Goal: Information Seeking & Learning: Learn about a topic

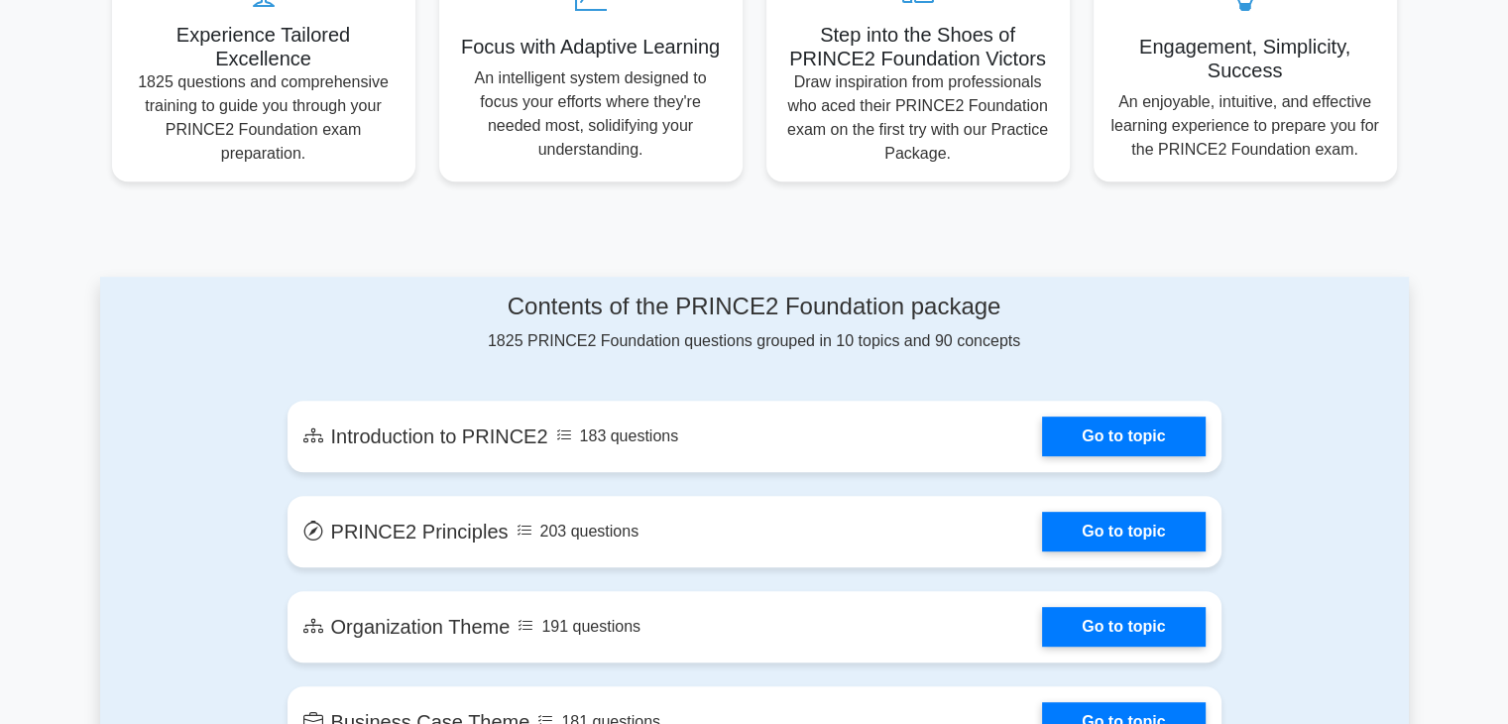
scroll to position [991, 0]
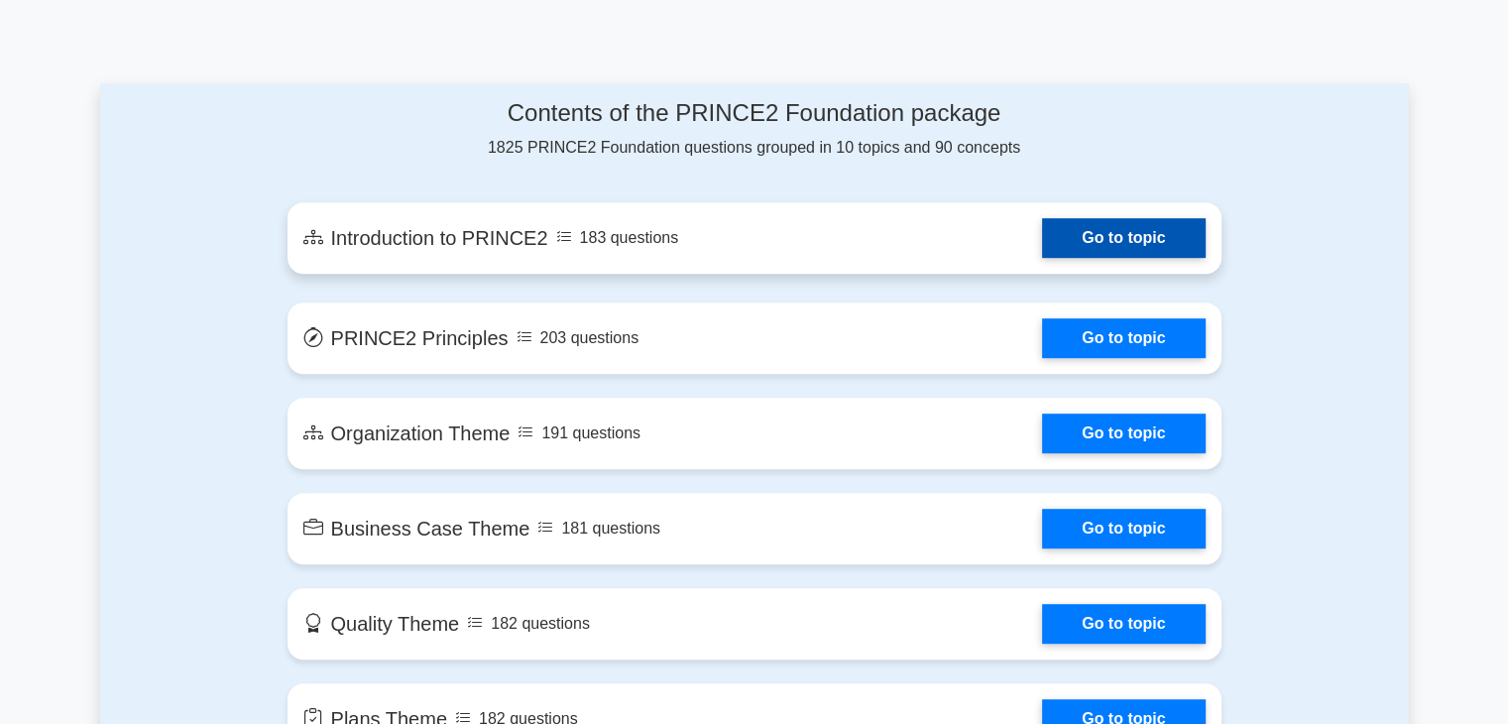
click at [1101, 247] on link "Go to topic" at bounding box center [1123, 238] width 163 height 40
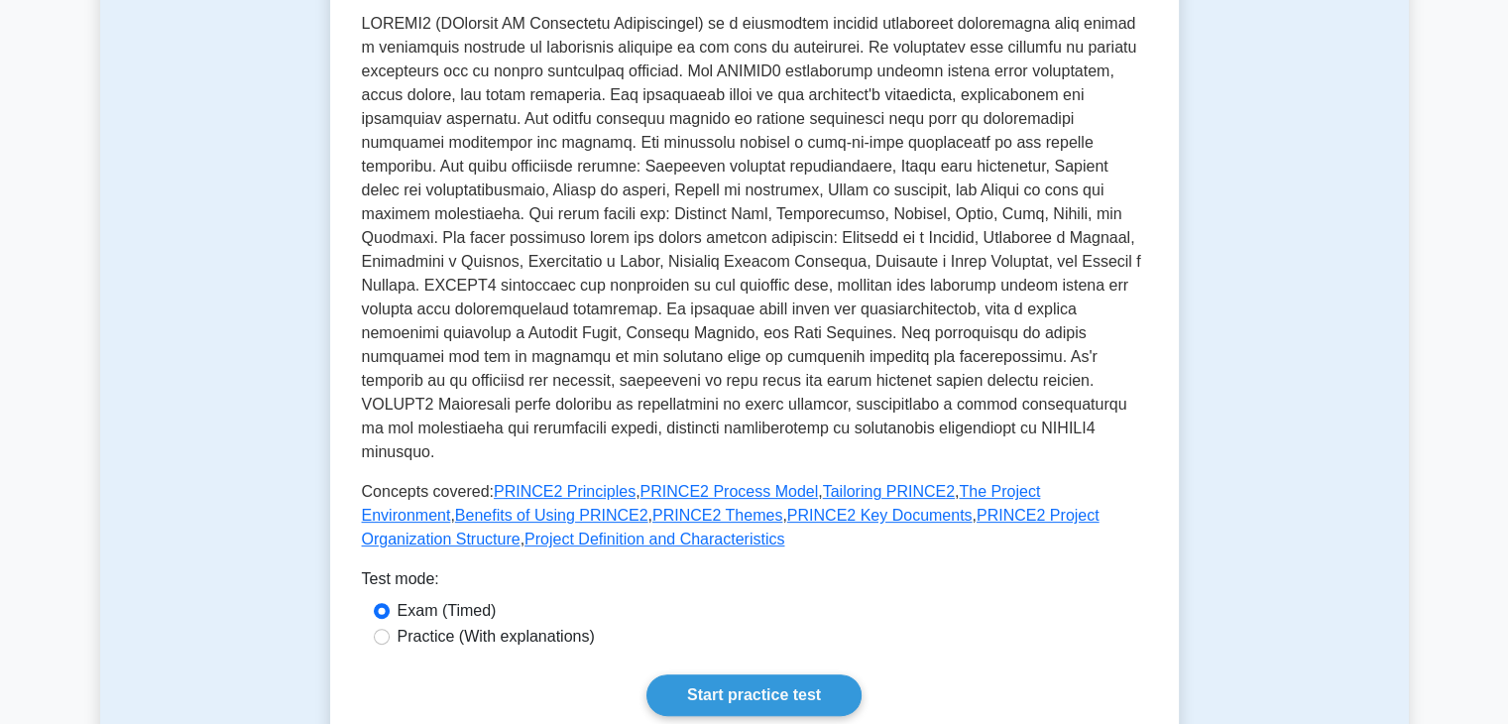
scroll to position [931, 0]
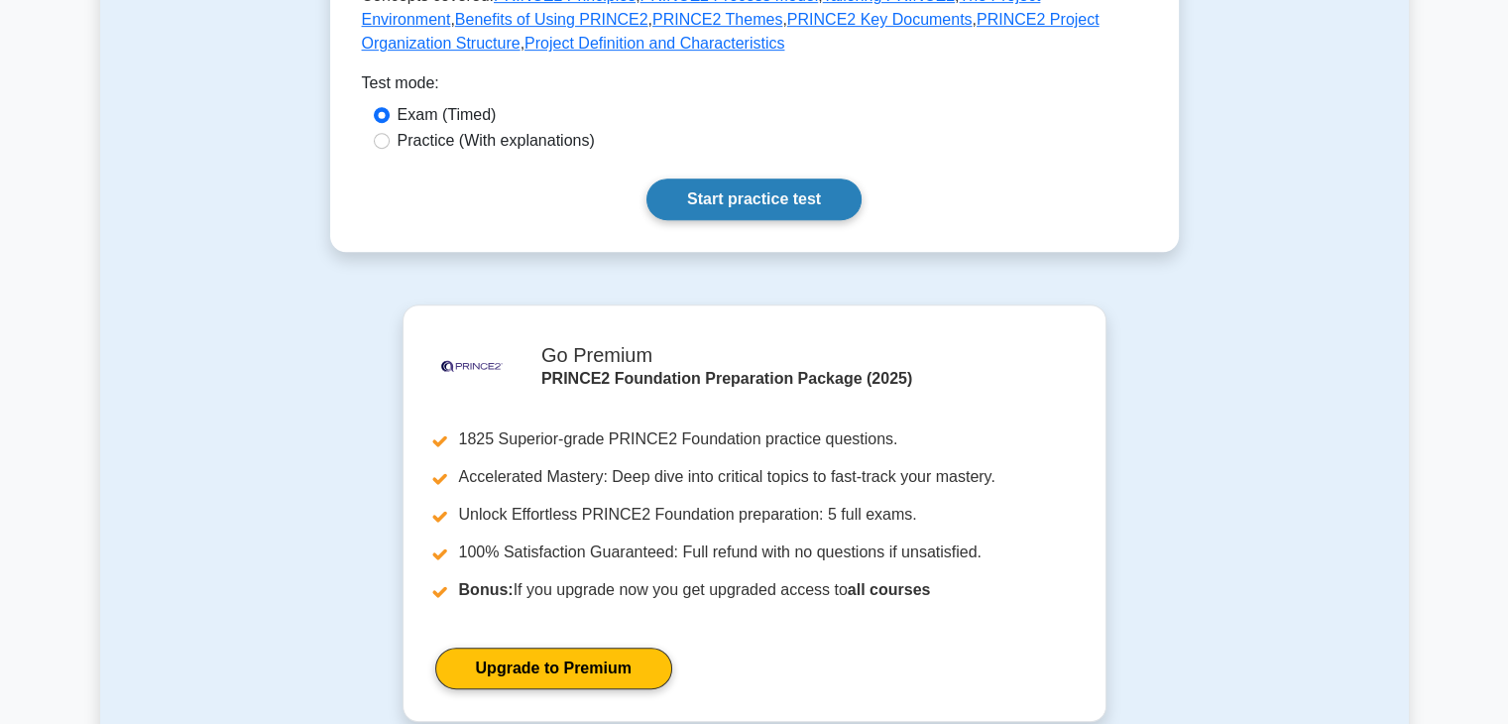
click at [785, 188] on link "Start practice test" at bounding box center [753, 199] width 215 height 42
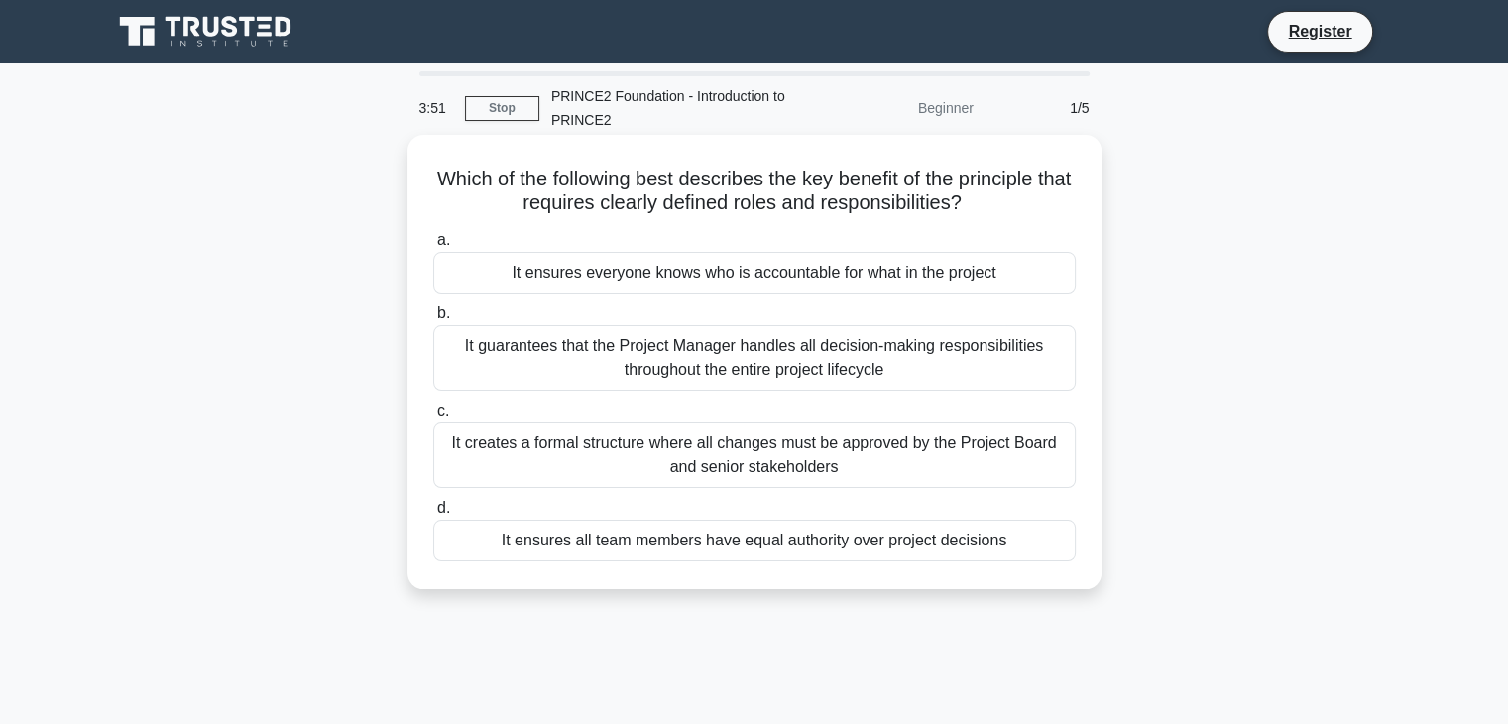
click at [821, 540] on div "It ensures all team members have equal authority over project decisions" at bounding box center [754, 541] width 642 height 42
click at [611, 546] on div "It ensures all team members have equal authority over project decisions" at bounding box center [754, 541] width 642 height 42
click at [433, 515] on input "d. It ensures all team members have equal authority over project decisions" at bounding box center [433, 508] width 0 height 13
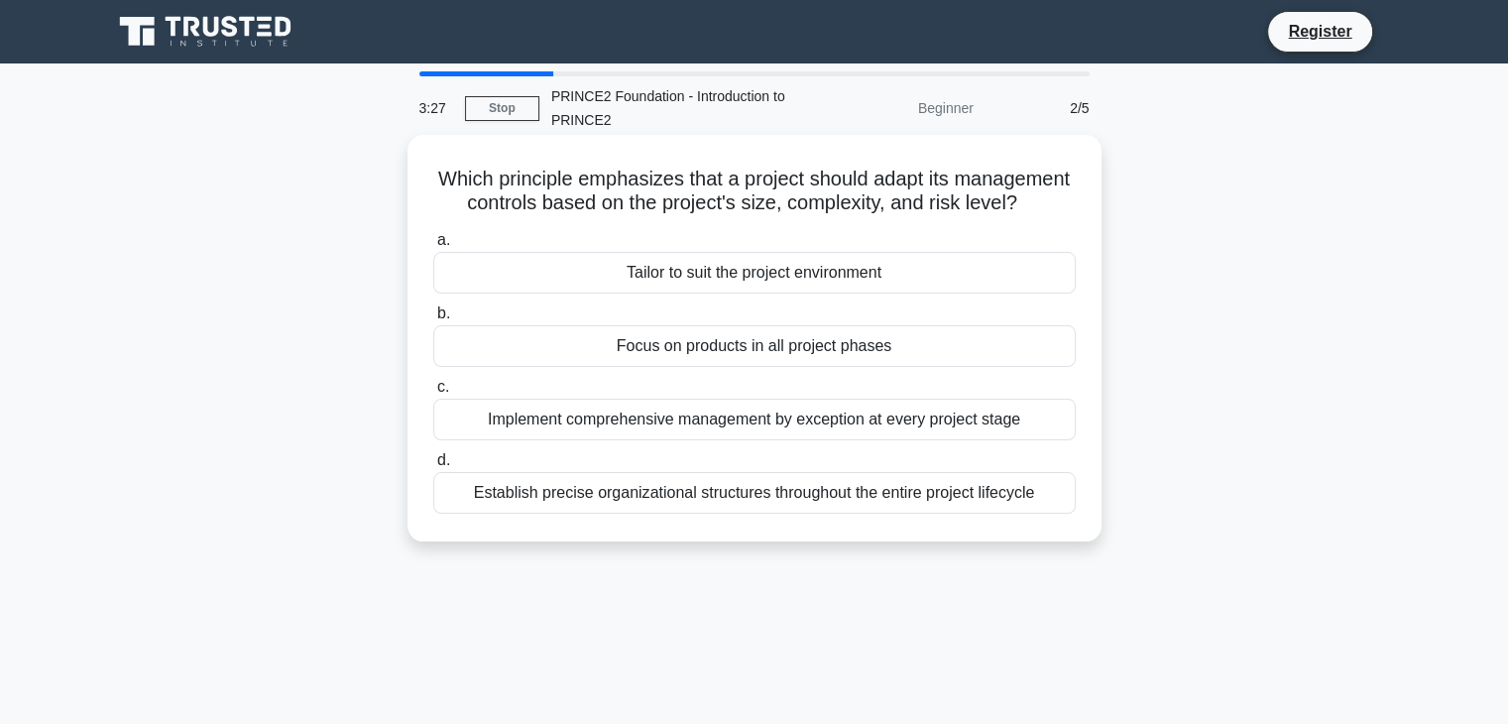
click at [610, 367] on div "Focus on products in all project phases" at bounding box center [754, 346] width 642 height 42
click at [433, 320] on input "b. Focus on products in all project phases" at bounding box center [433, 313] width 0 height 13
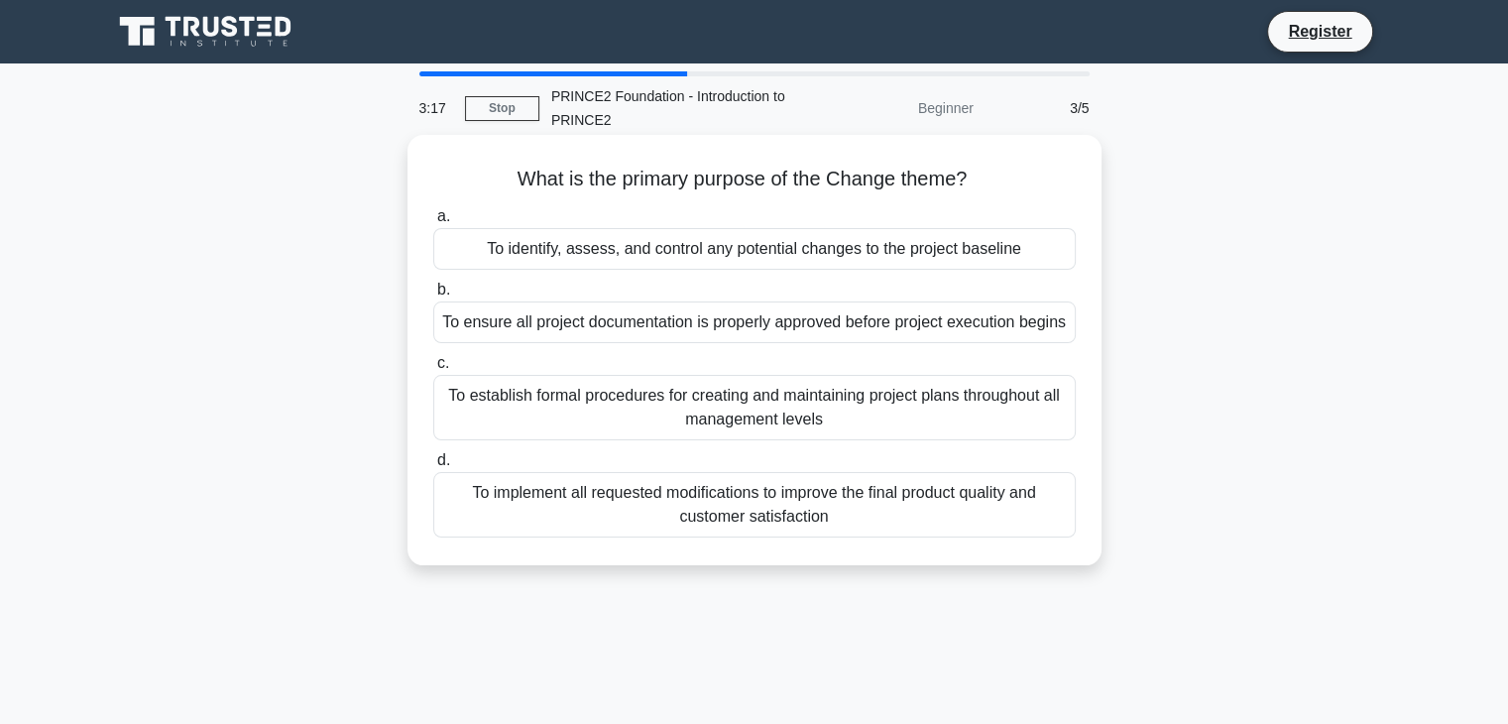
click at [857, 334] on div "To ensure all project documentation is properly approved before project executi…" at bounding box center [754, 322] width 642 height 42
click at [433, 296] on input "b. To ensure all project documentation is properly approved before project exec…" at bounding box center [433, 290] width 0 height 13
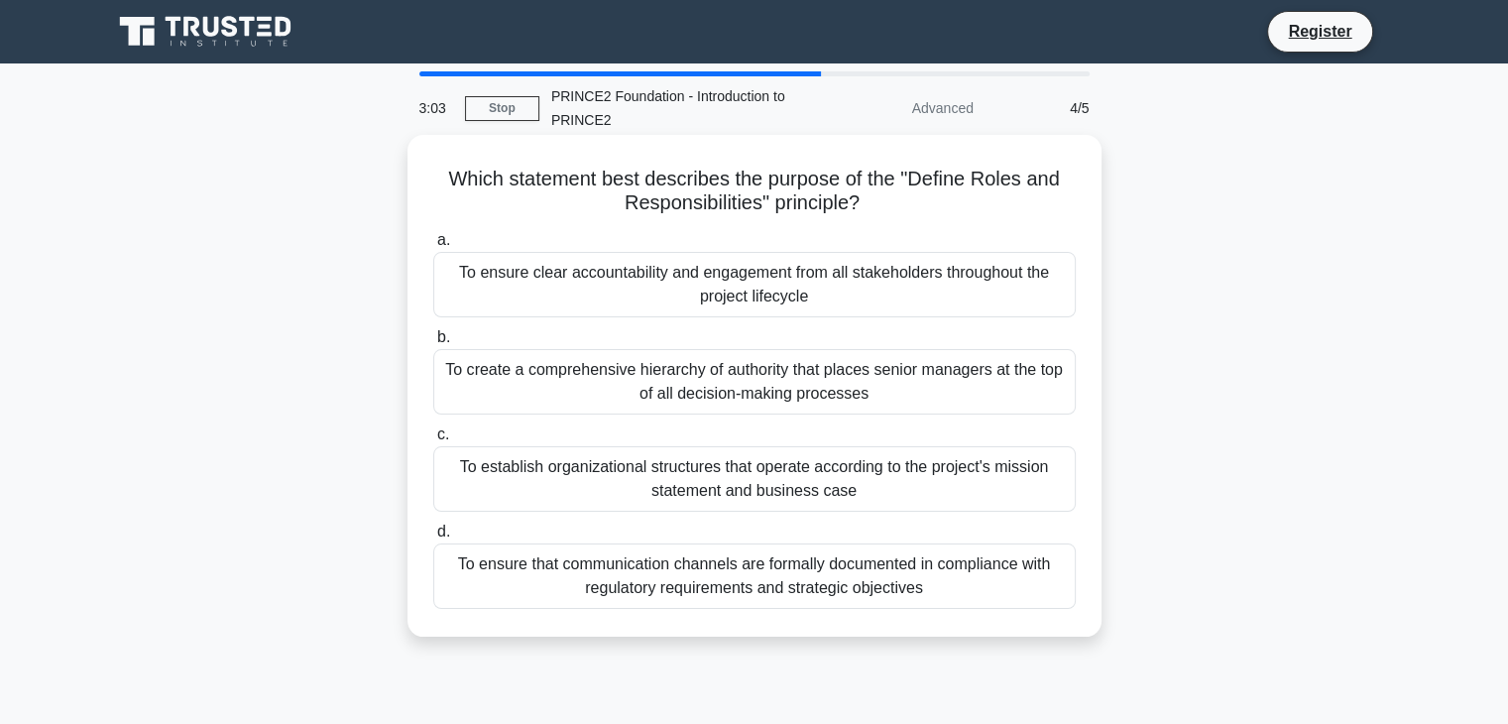
click at [692, 280] on div "To ensure clear accountability and engagement from all stakeholders throughout …" at bounding box center [754, 284] width 642 height 65
click at [433, 247] on input "a. To ensure clear accountability and engagement from all stakeholders througho…" at bounding box center [433, 240] width 0 height 13
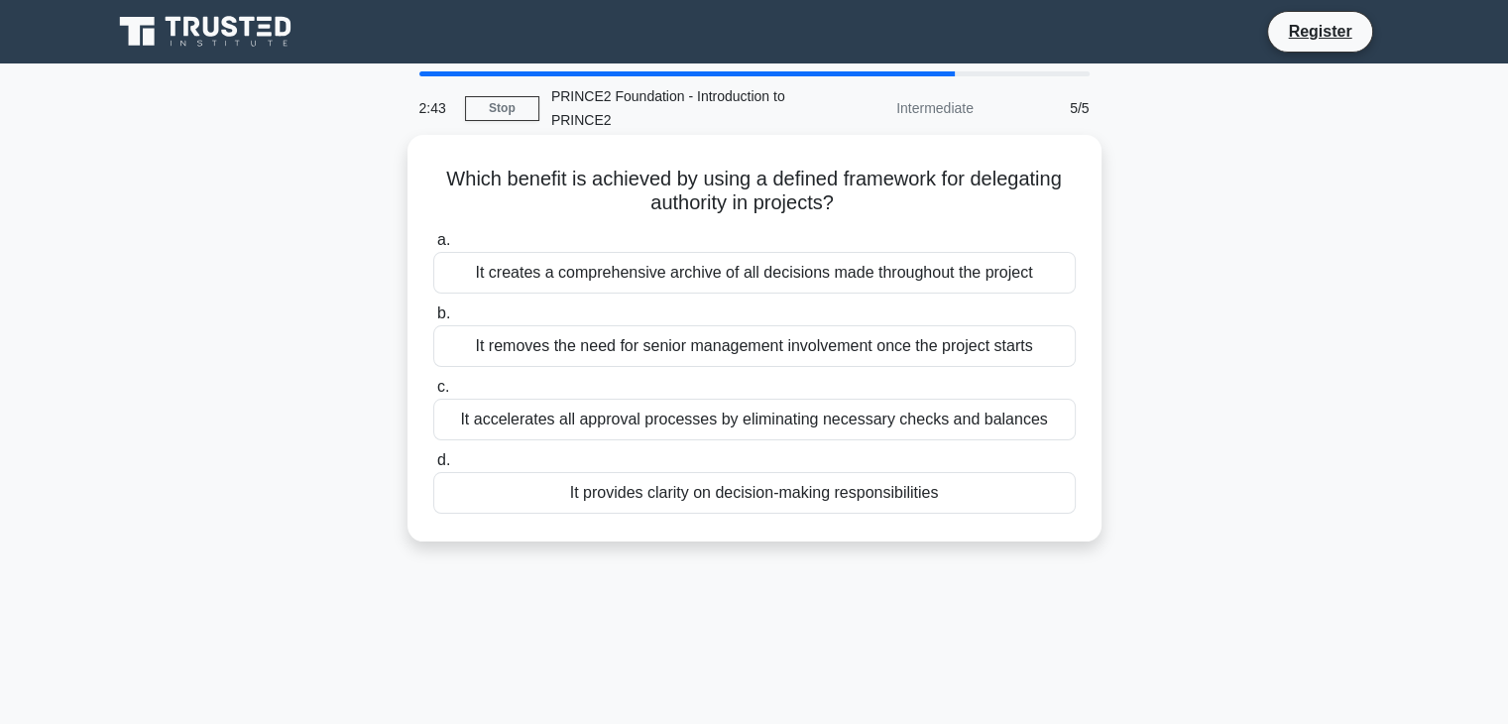
click at [838, 353] on div "It removes the need for senior management involvement once the project starts" at bounding box center [754, 346] width 642 height 42
click at [433, 320] on input "b. It removes the need for senior management involvement once the project starts" at bounding box center [433, 313] width 0 height 13
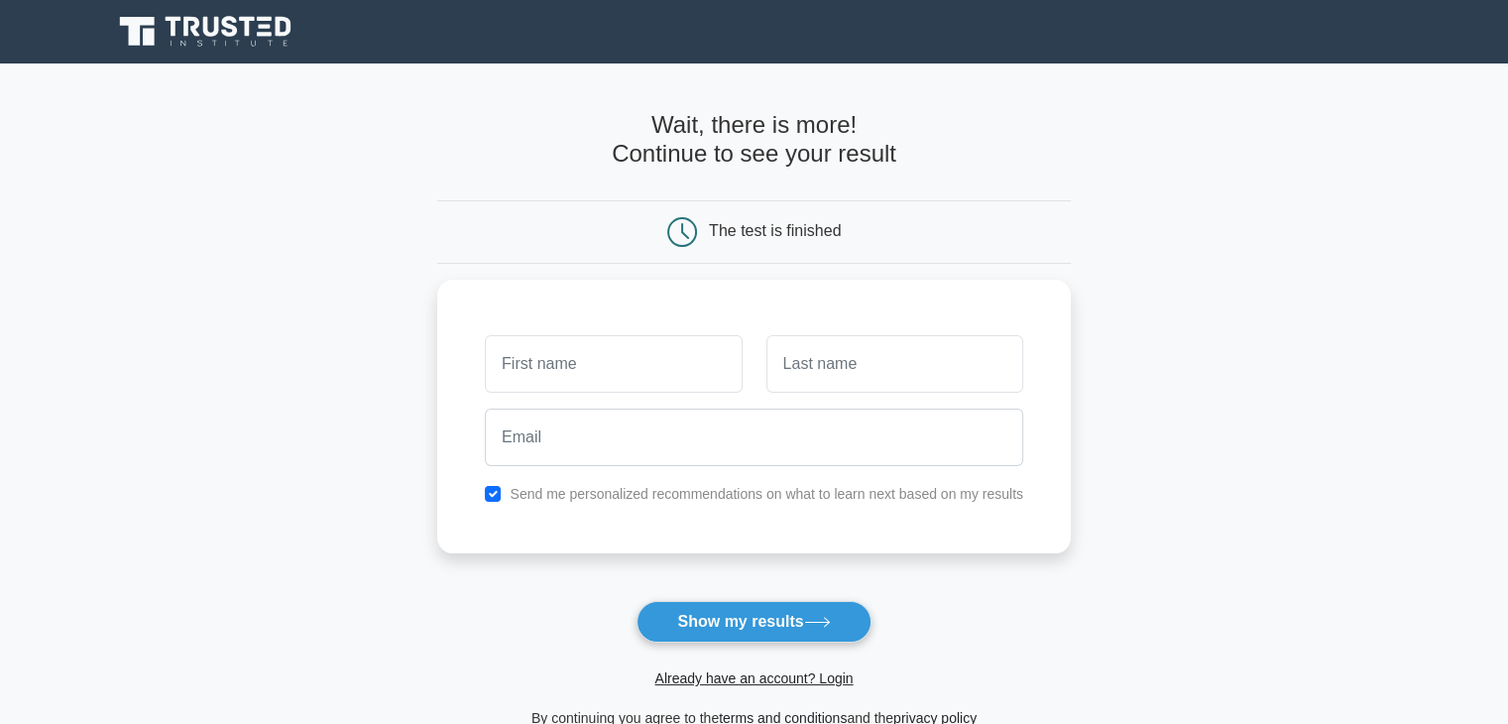
click at [793, 604] on button "Show my results" at bounding box center [754, 622] width 234 height 42
click at [683, 367] on input "text" at bounding box center [613, 359] width 257 height 58
type input "Himanshu kumar"
click at [837, 356] on input "text" at bounding box center [894, 359] width 257 height 58
type input "Singh"
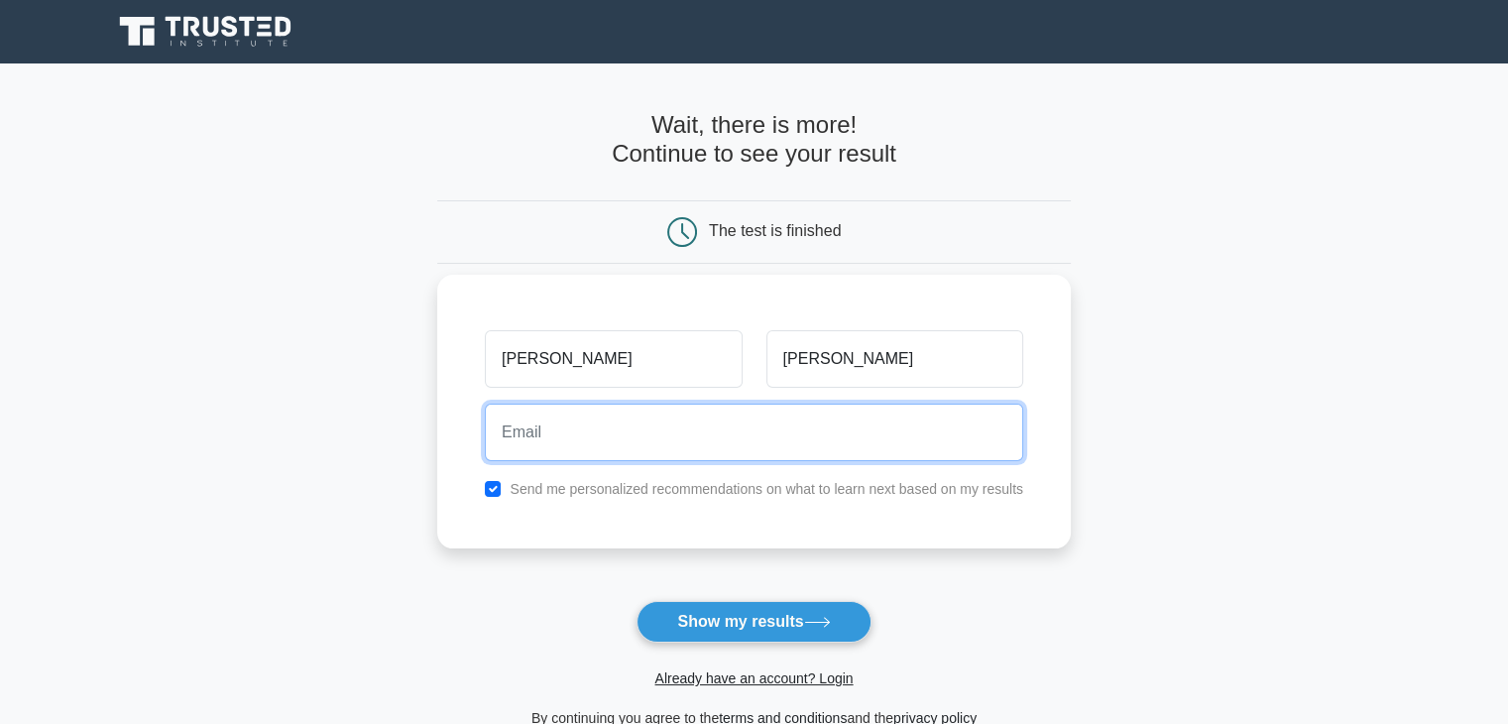
click at [810, 422] on input "email" at bounding box center [754, 433] width 538 height 58
type input "himanshukrsingh634@gmail.com"
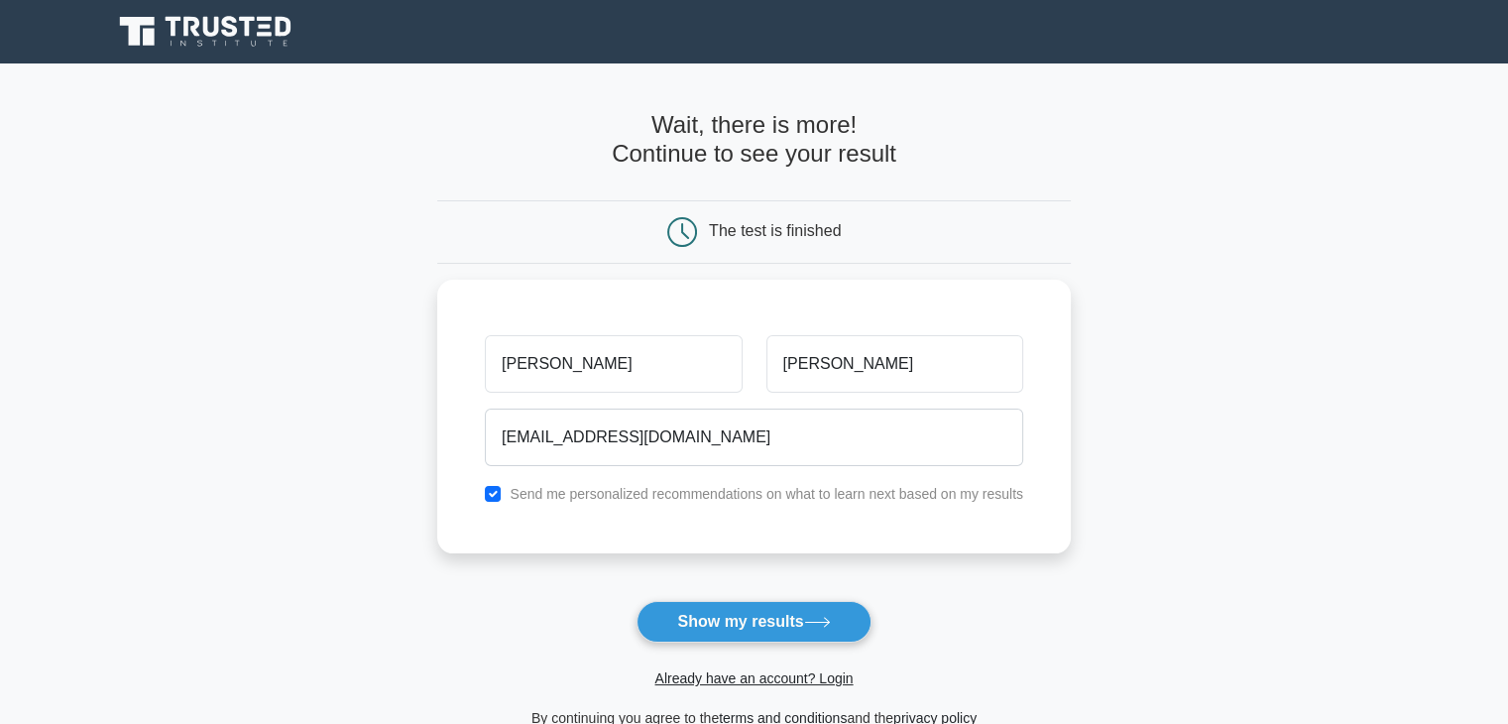
click at [781, 622] on button "Show my results" at bounding box center [754, 622] width 234 height 42
